Goal: Navigation & Orientation: Find specific page/section

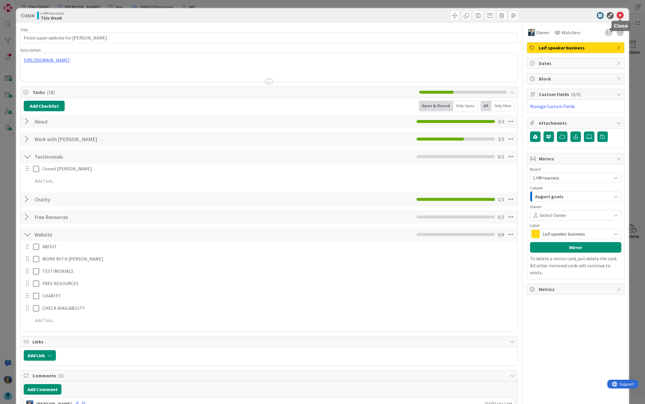
click at [620, 13] on icon at bounding box center [620, 15] width 7 height 7
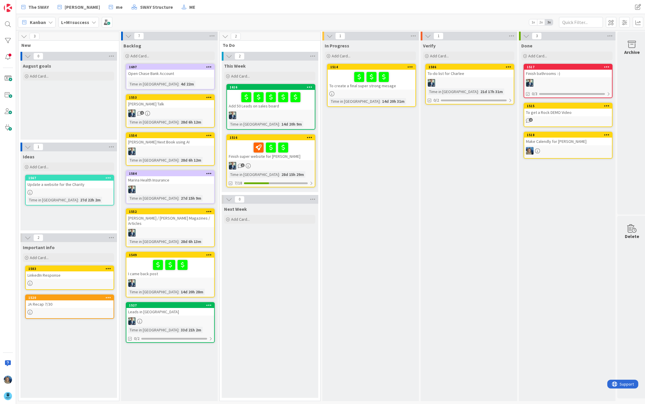
click at [291, 157] on div "Finish super website for [PERSON_NAME]" at bounding box center [271, 150] width 88 height 20
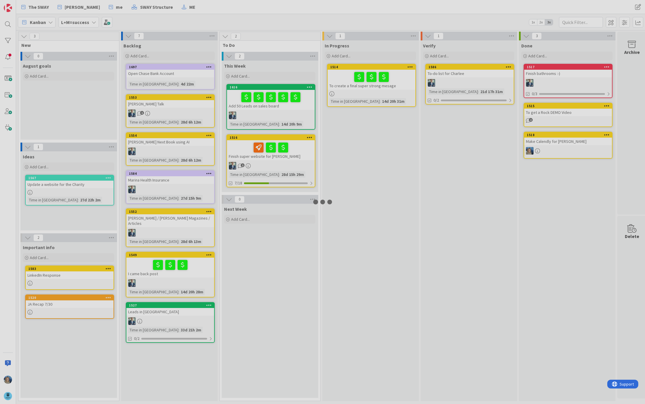
click at [291, 157] on div "Finish super website for [PERSON_NAME]" at bounding box center [271, 150] width 88 height 20
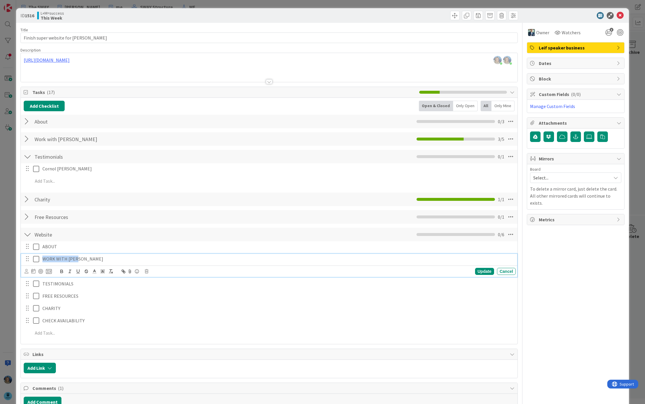
drag, startPoint x: 84, startPoint y: 258, endPoint x: 42, endPoint y: 258, distance: 41.8
click at [42, 258] on p "WORK WITH [PERSON_NAME]" at bounding box center [277, 258] width 471 height 7
copy p "WORK WITH [PERSON_NAME]"
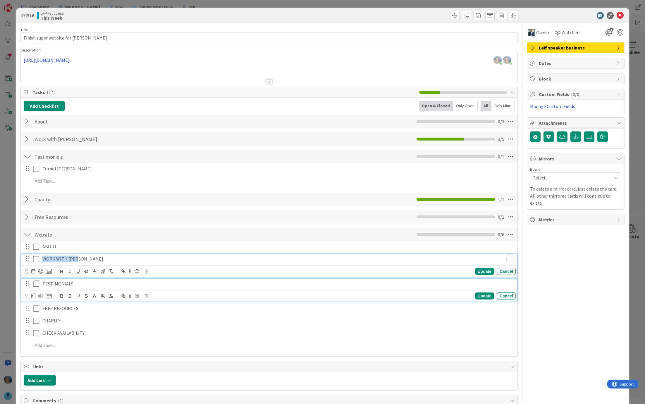
click at [75, 281] on p "TESTIMONIALS" at bounding box center [277, 283] width 471 height 7
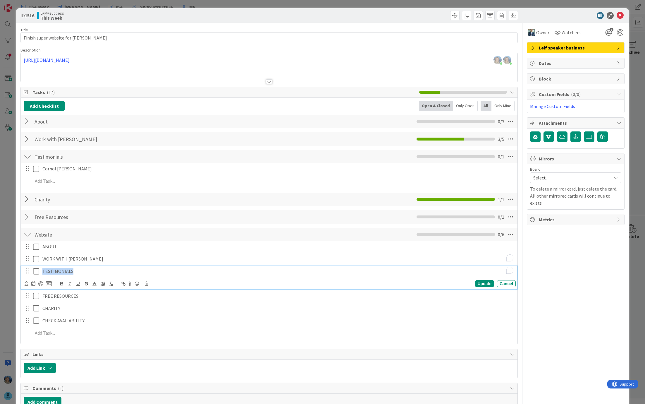
drag, startPoint x: 78, startPoint y: 270, endPoint x: 43, endPoint y: 270, distance: 35.1
click at [43, 270] on p "TESTIMONIALS" at bounding box center [277, 271] width 471 height 7
copy p "TESTIMONIALS"
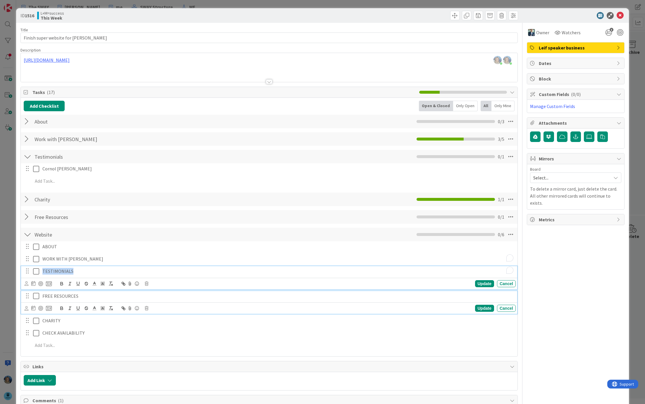
click at [80, 293] on p "FREE RESOURCES" at bounding box center [277, 296] width 471 height 7
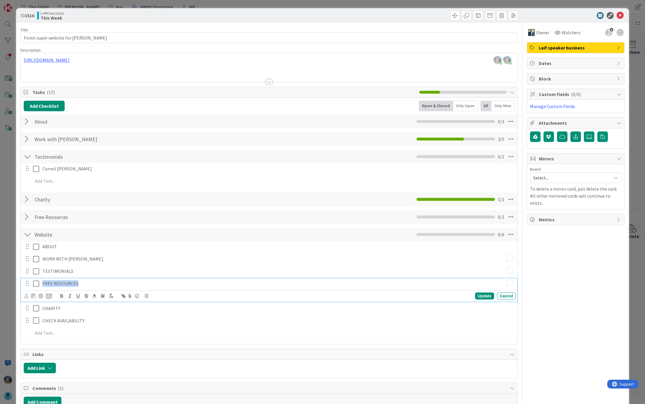
drag, startPoint x: 81, startPoint y: 282, endPoint x: 43, endPoint y: 282, distance: 38.0
click at [43, 282] on p "FREE RESOURCES" at bounding box center [277, 283] width 471 height 7
copy p "FREE RESOURCES"
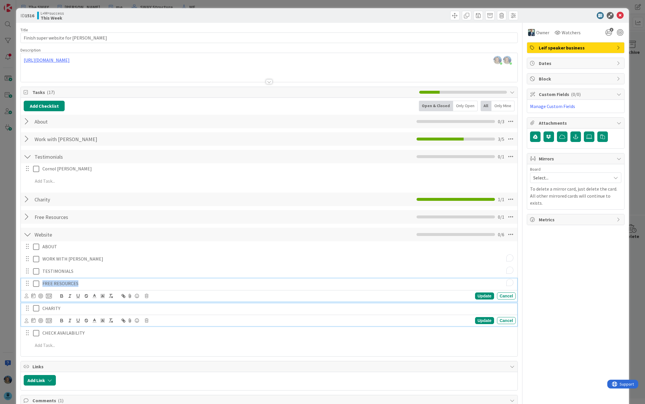
click at [69, 307] on p "CHARITY" at bounding box center [277, 308] width 471 height 7
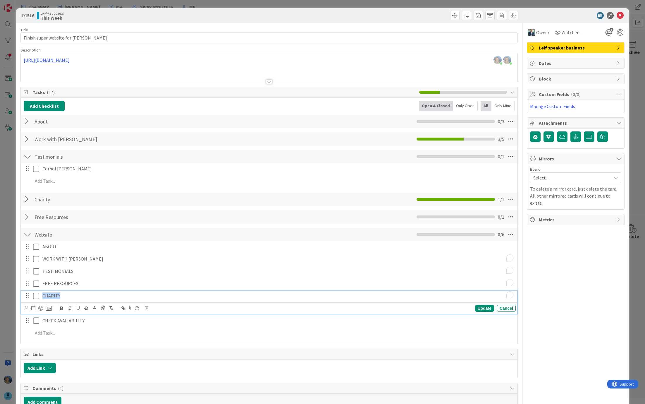
drag, startPoint x: 65, startPoint y: 293, endPoint x: 42, endPoint y: 293, distance: 23.1
click at [42, 293] on div "CHARITY" at bounding box center [278, 296] width 476 height 10
copy p "CHARITY"
click at [89, 323] on div "CHECK AVAILABILITY" at bounding box center [278, 320] width 476 height 10
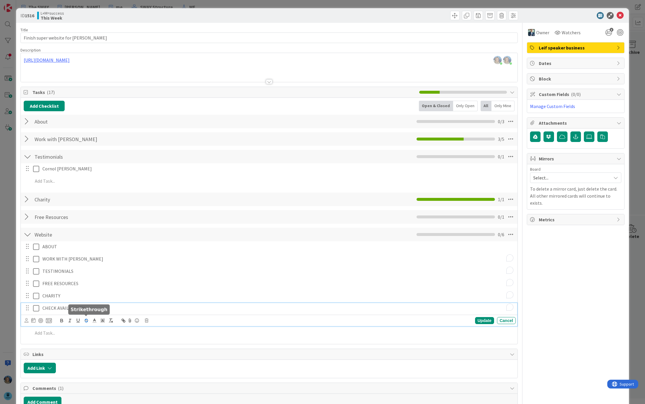
click at [87, 321] on icon "button" at bounding box center [86, 320] width 3 height 1
drag, startPoint x: 89, startPoint y: 305, endPoint x: 41, endPoint y: 305, distance: 48.0
click at [41, 305] on div "CHECK AVAILABILITY ﻿" at bounding box center [278, 308] width 476 height 10
copy p "CHECK AVAILABILITY"
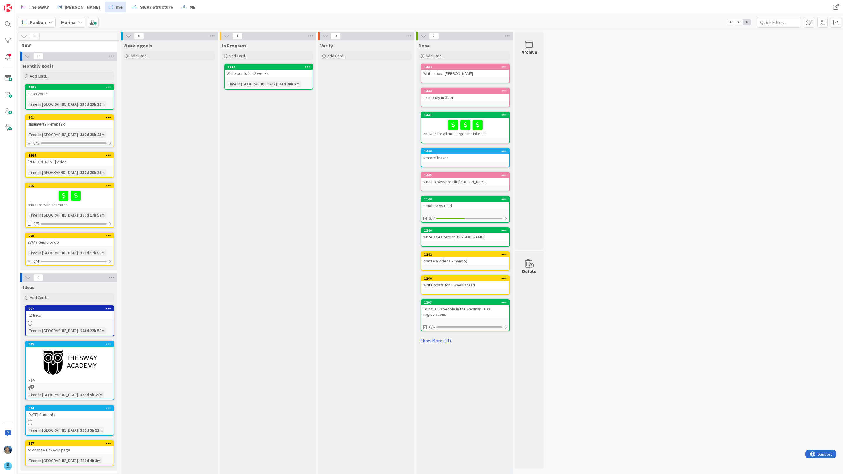
click at [80, 20] on icon at bounding box center [80, 22] width 5 height 5
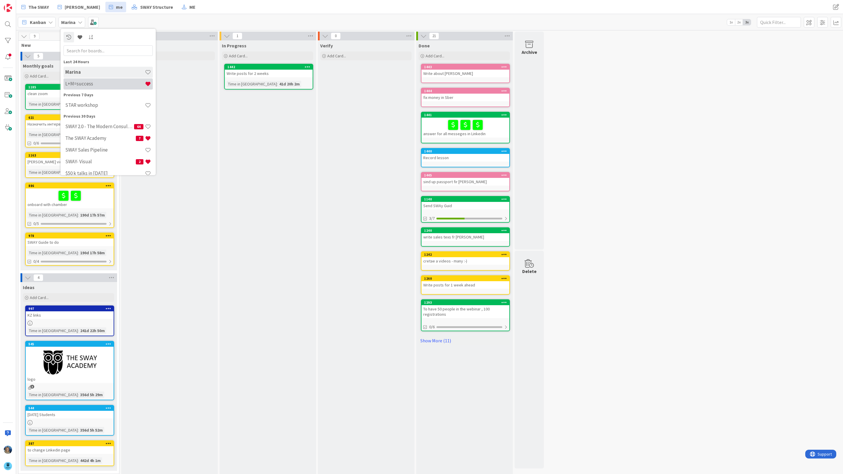
click at [95, 83] on h4 "L+M=success" at bounding box center [105, 84] width 80 height 6
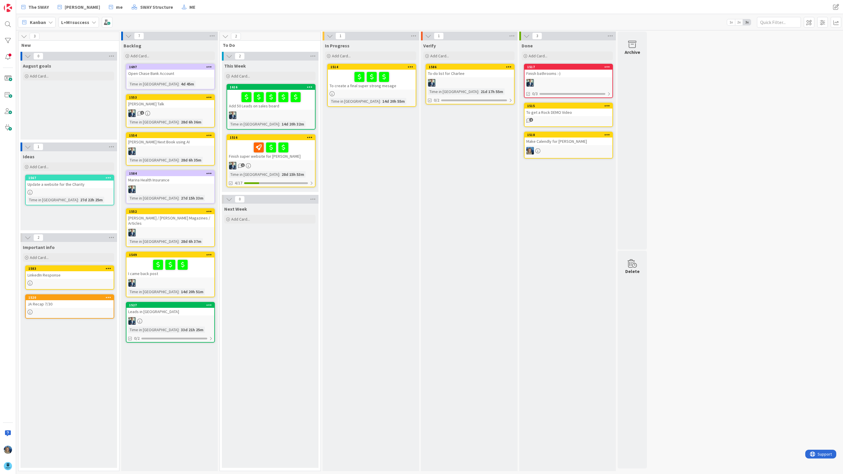
click at [302, 146] on div at bounding box center [271, 147] width 84 height 12
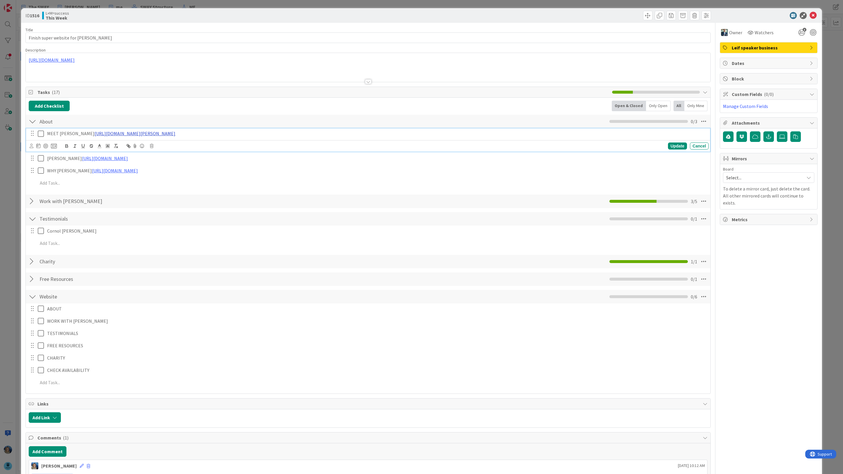
click at [95, 134] on link "https://chatgpt.com/g/g-p-68b49c761e4081919e4a391663c385ae-leif-becker-website/…" at bounding box center [135, 134] width 81 height 6
click at [176, 146] on link "https://chatgpt.com/g/g-p-68b49c761e4081919e4a391663c385ae-leif-becker-website/…" at bounding box center [188, 145] width 59 height 8
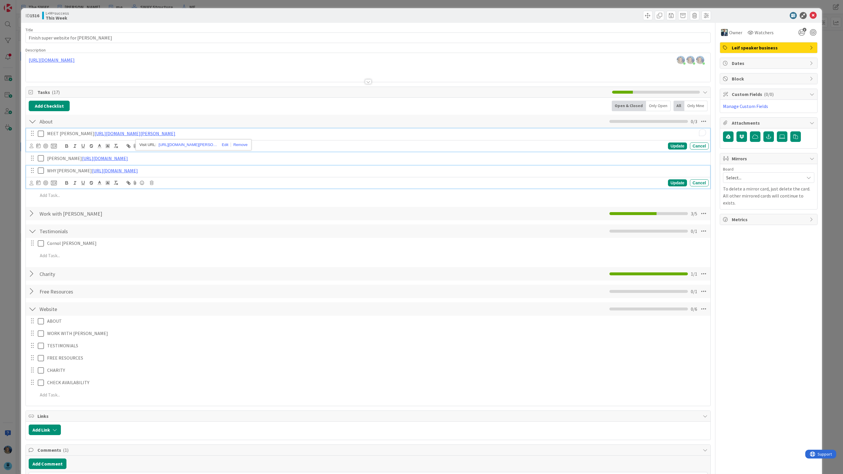
drag, startPoint x: 167, startPoint y: 64, endPoint x: 129, endPoint y: 246, distance: 185.9
click at [310, 174] on p "WHY LEIF https://chatgpt.com/g/g-p-68b49c761e4081919e4a391663c385ae/c/68b4a011-…" at bounding box center [376, 170] width 659 height 7
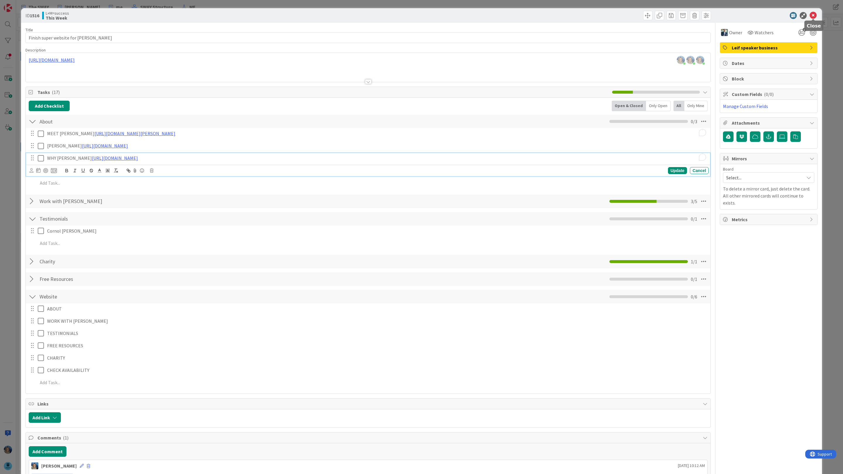
click at [813, 16] on icon at bounding box center [812, 15] width 7 height 7
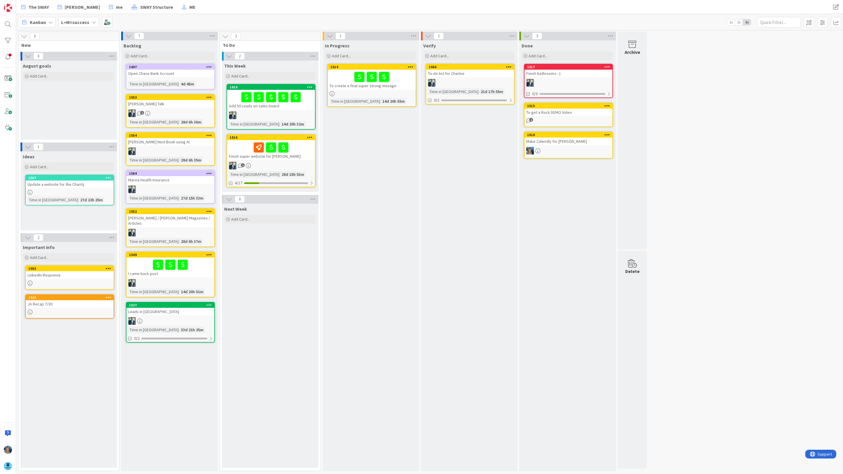
click at [553, 144] on div "Make Calendly for [PERSON_NAME]" at bounding box center [568, 142] width 88 height 8
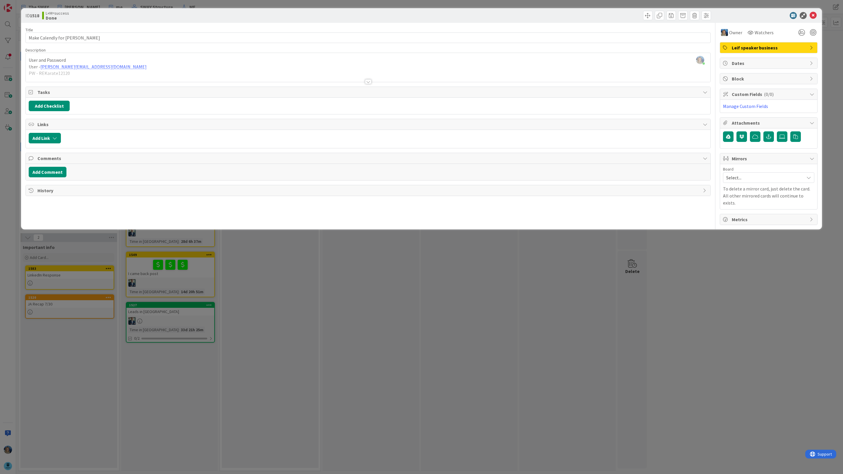
click at [92, 73] on div at bounding box center [368, 74] width 684 height 15
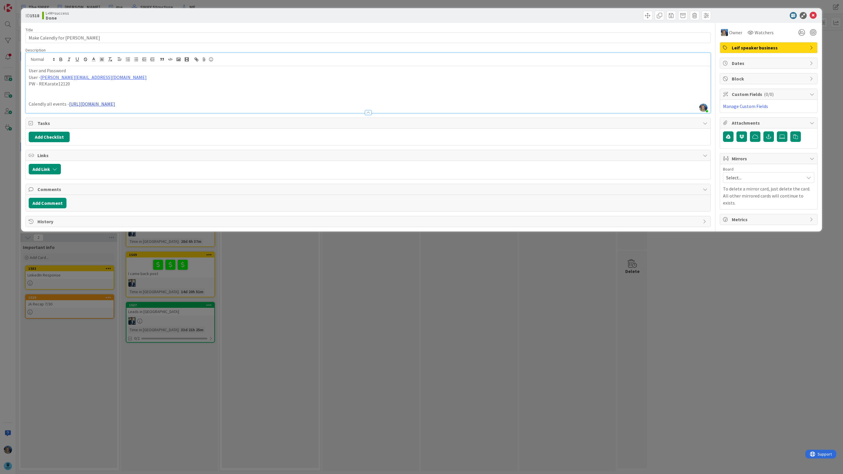
click at [103, 105] on link "https://calendly.com/event_types/user/me" at bounding box center [92, 104] width 46 height 6
click at [103, 114] on link "https://calendly.com/event_types/user/me" at bounding box center [95, 115] width 40 height 8
